Goal: Transaction & Acquisition: Purchase product/service

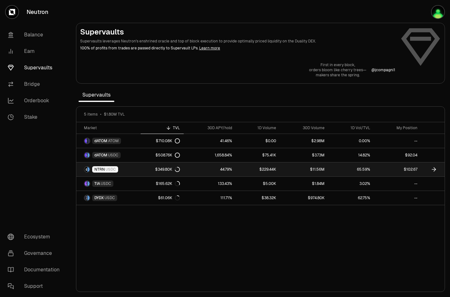
click at [405, 169] on link "$102.67" at bounding box center [397, 170] width 47 height 14
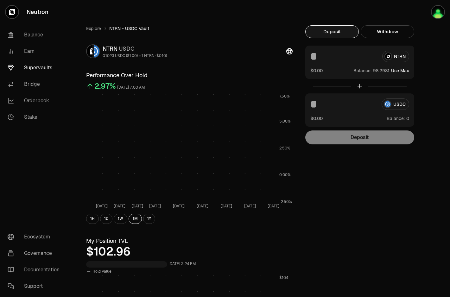
click at [361, 58] on input at bounding box center [343, 56] width 67 height 11
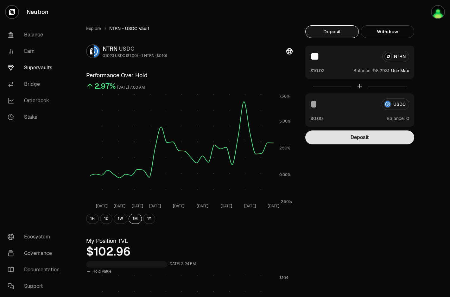
type input "**"
click at [376, 137] on button "Deposit" at bounding box center [359, 138] width 109 height 14
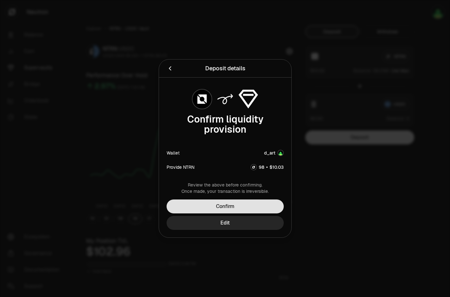
click at [269, 205] on button "Confirm" at bounding box center [225, 207] width 117 height 14
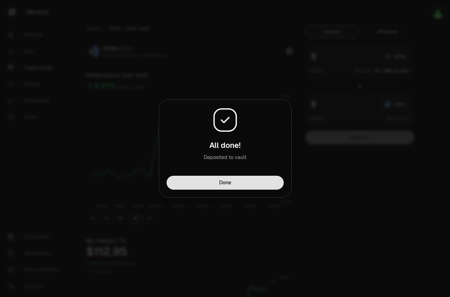
click at [268, 182] on button "Done" at bounding box center [225, 183] width 117 height 14
